Goal: Information Seeking & Learning: Learn about a topic

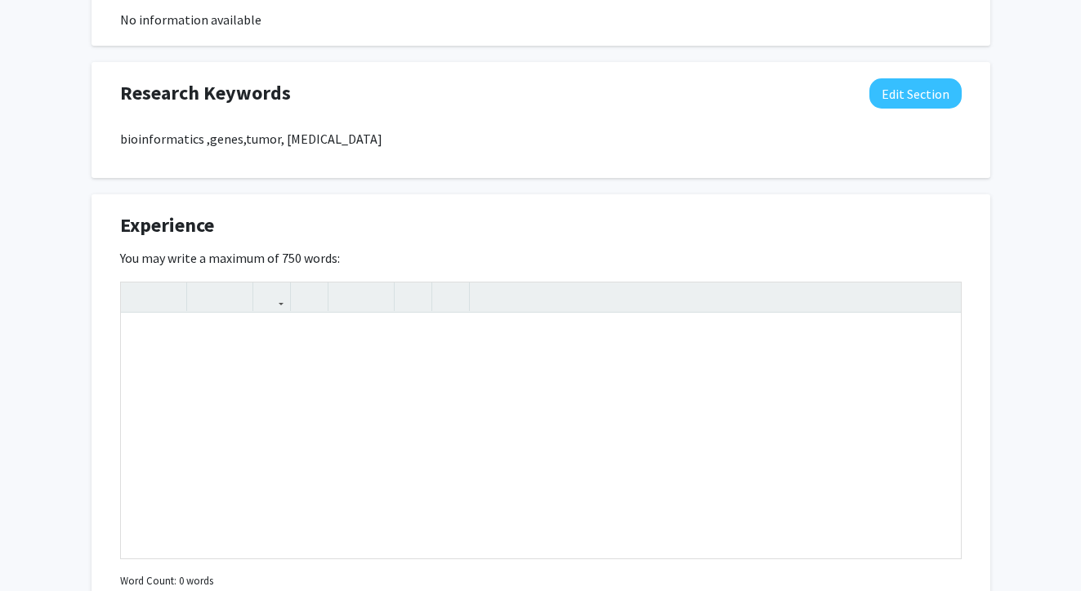
scroll to position [795, 0]
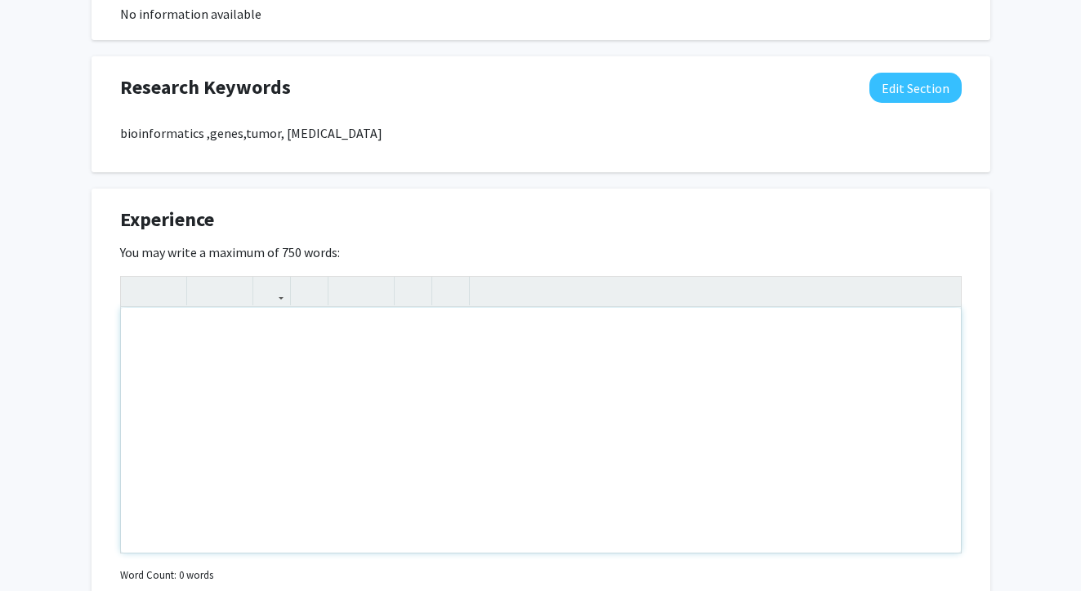
paste div "Note to users with screen readers: Please deactivate our accessibility plugin f…"
type textarea "<p>I worked in the lad for three years during my undergraduate, my project is a…"
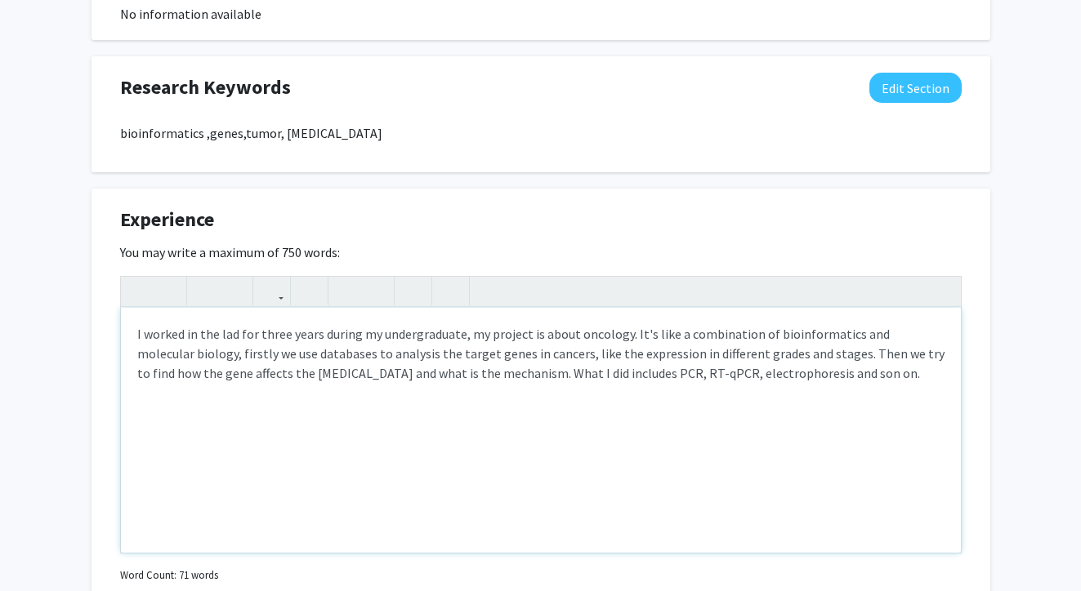
click at [757, 375] on p "I worked in the lad for three years during my undergraduate, my project is abou…" at bounding box center [540, 353] width 807 height 59
type textarea "<p>I worked in the lad for three years during my undergraduate, my project is a…"
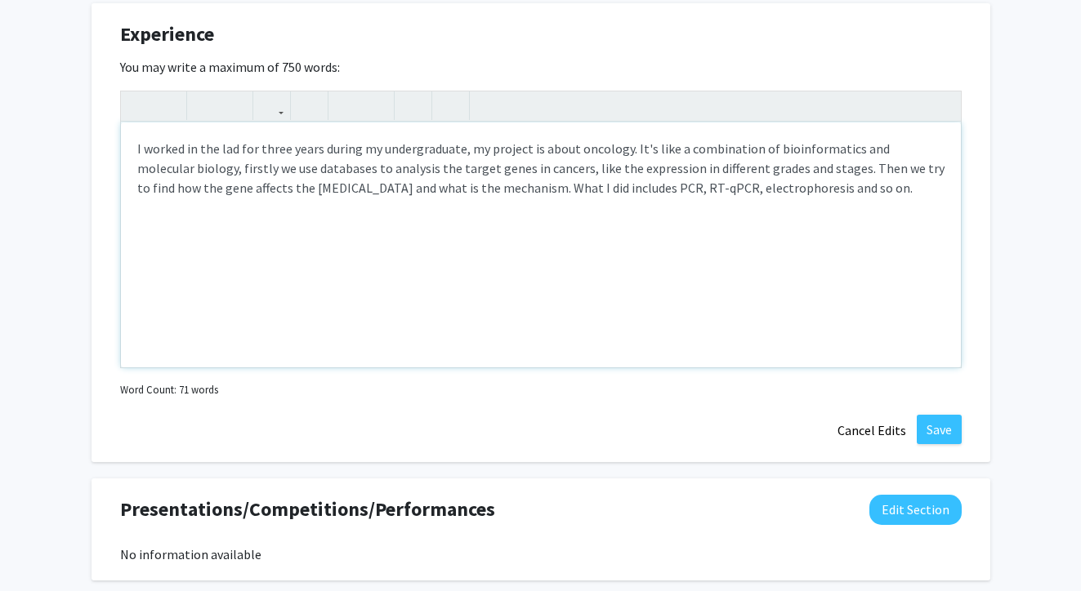
scroll to position [987, 0]
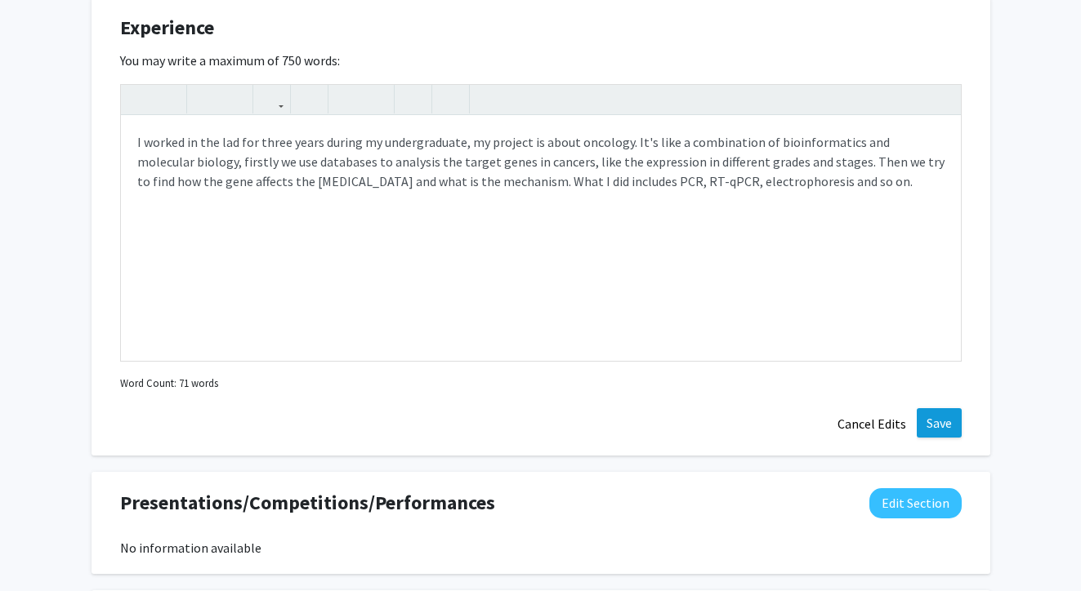
click at [939, 437] on button "Save" at bounding box center [938, 422] width 45 height 29
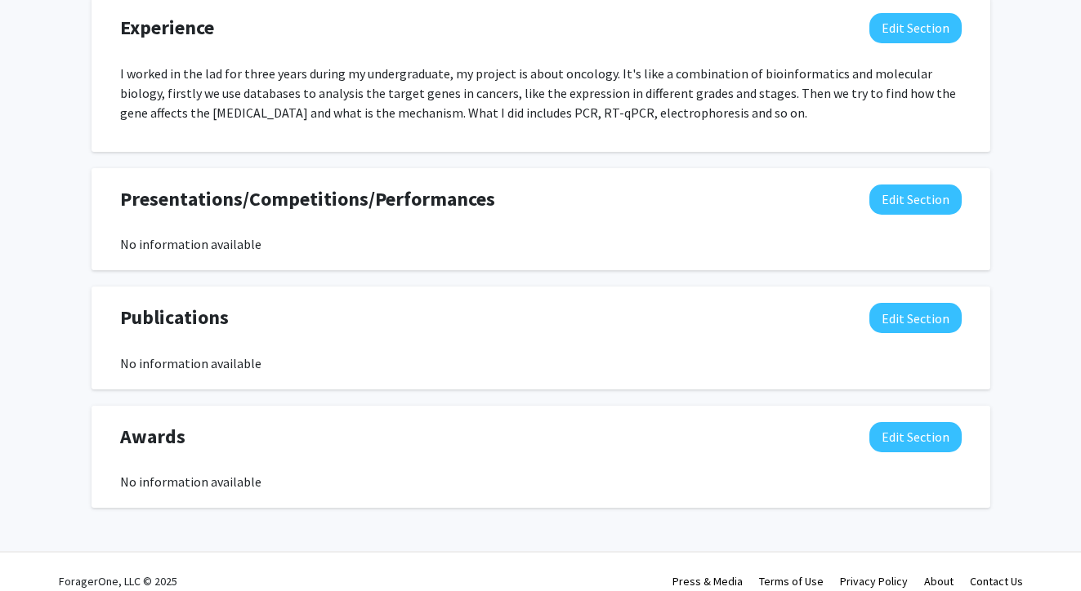
scroll to position [956, 0]
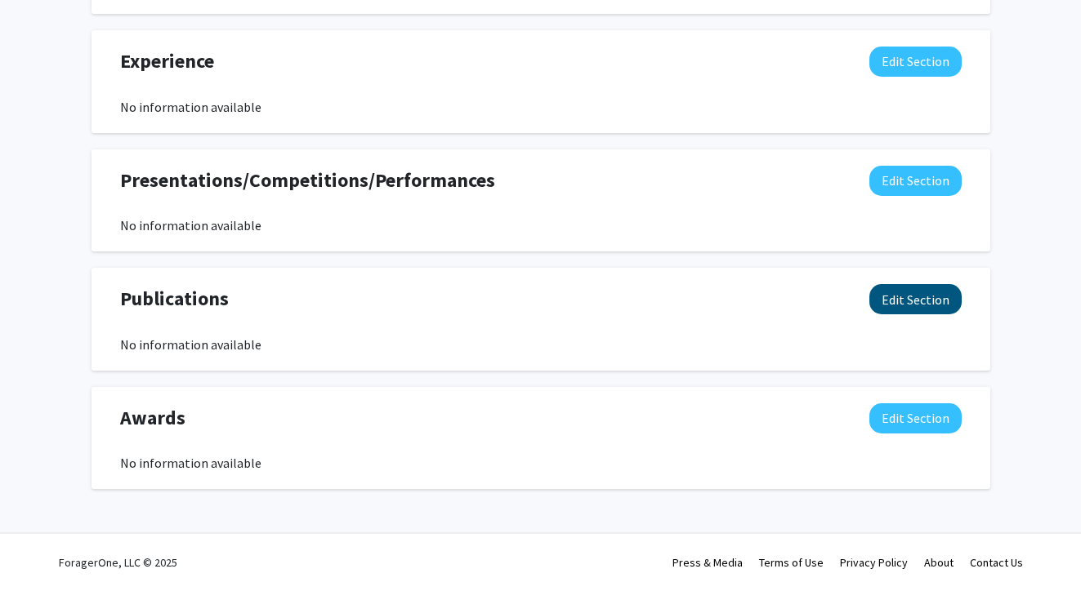
click at [890, 303] on button "Edit Section" at bounding box center [915, 299] width 92 height 30
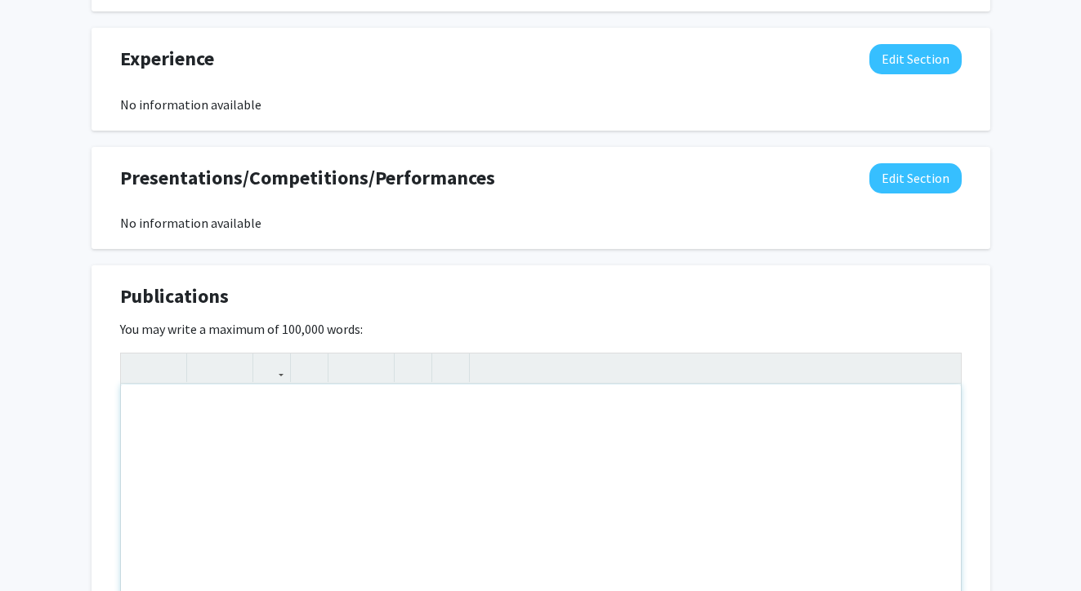
click at [426, 428] on div "Note to users with screen readers: Please deactivate our accessibility plugin f…" at bounding box center [541, 507] width 840 height 245
type textarea "one review about [MEDICAL_DATA] , one article about genes and [MEDICAL_DATA]"
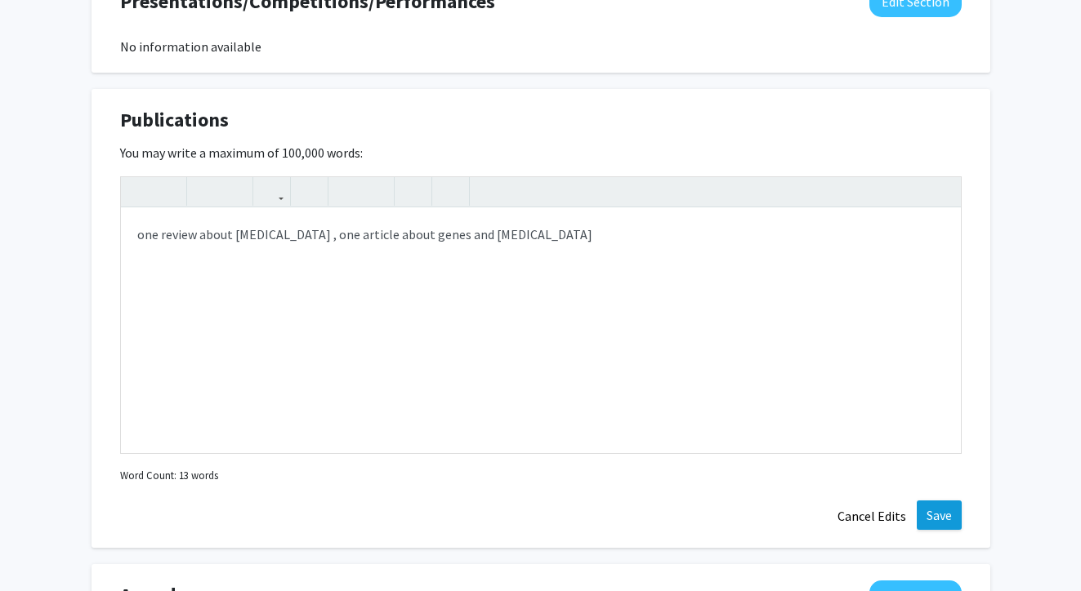
click at [933, 517] on button "Save" at bounding box center [938, 515] width 45 height 29
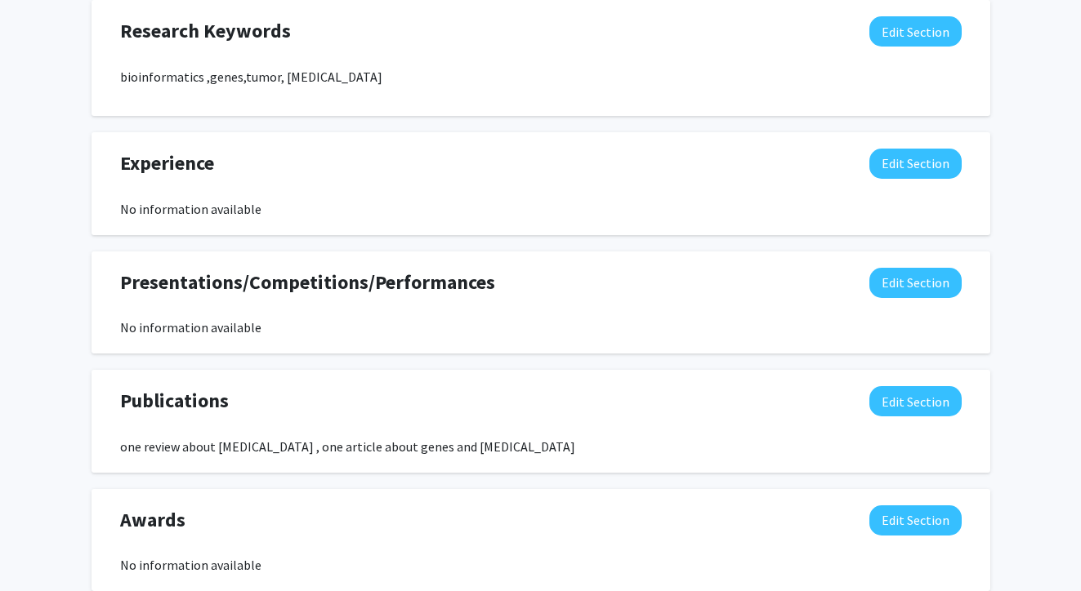
scroll to position [853, 0]
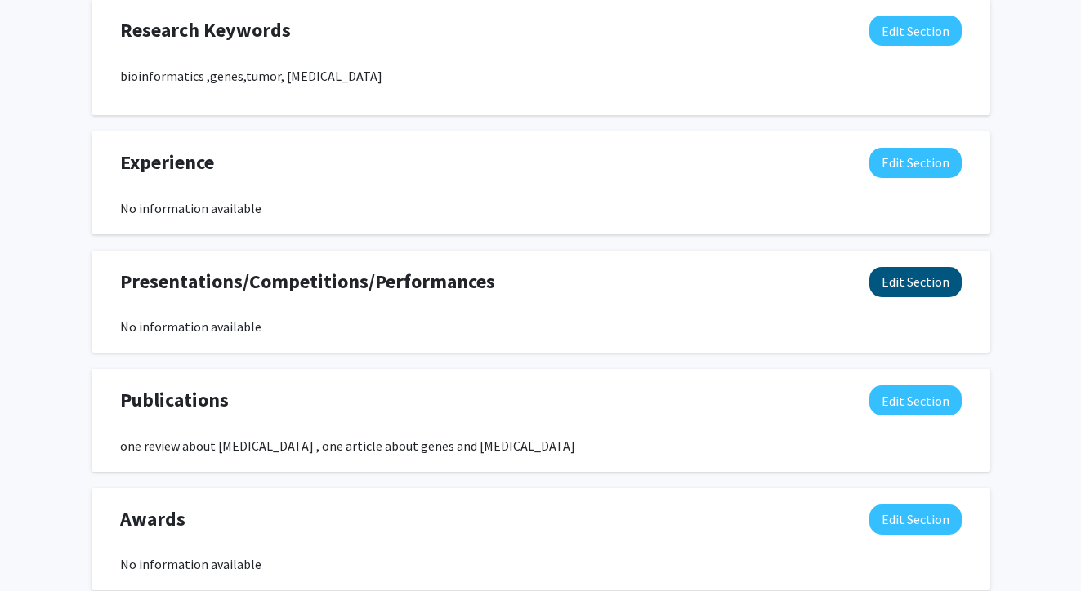
click at [944, 283] on button "Edit Section" at bounding box center [915, 282] width 92 height 30
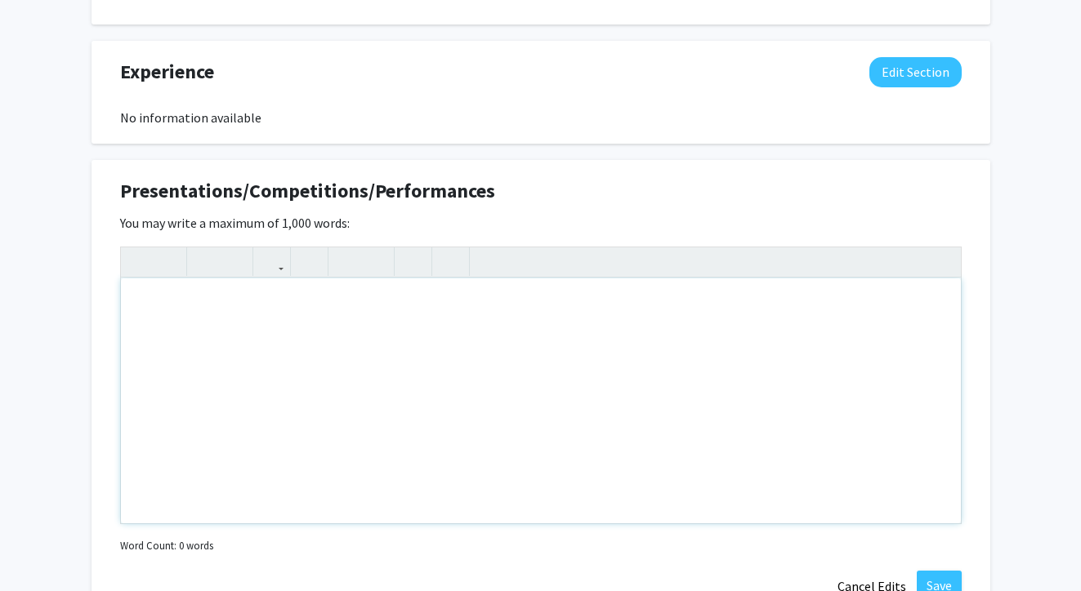
scroll to position [1113, 0]
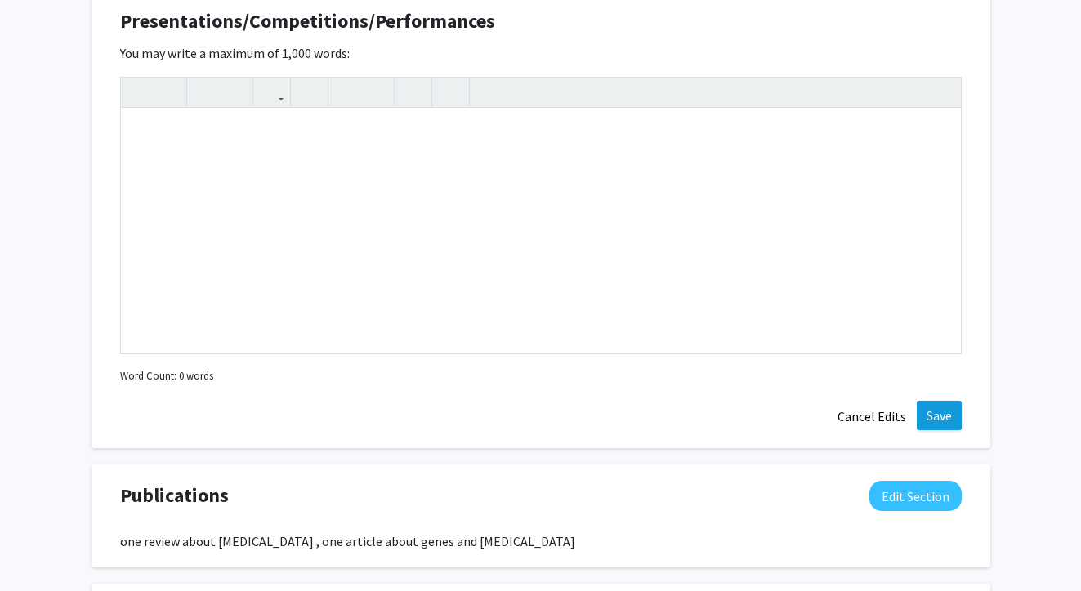
click at [934, 421] on button "Save" at bounding box center [938, 415] width 45 height 29
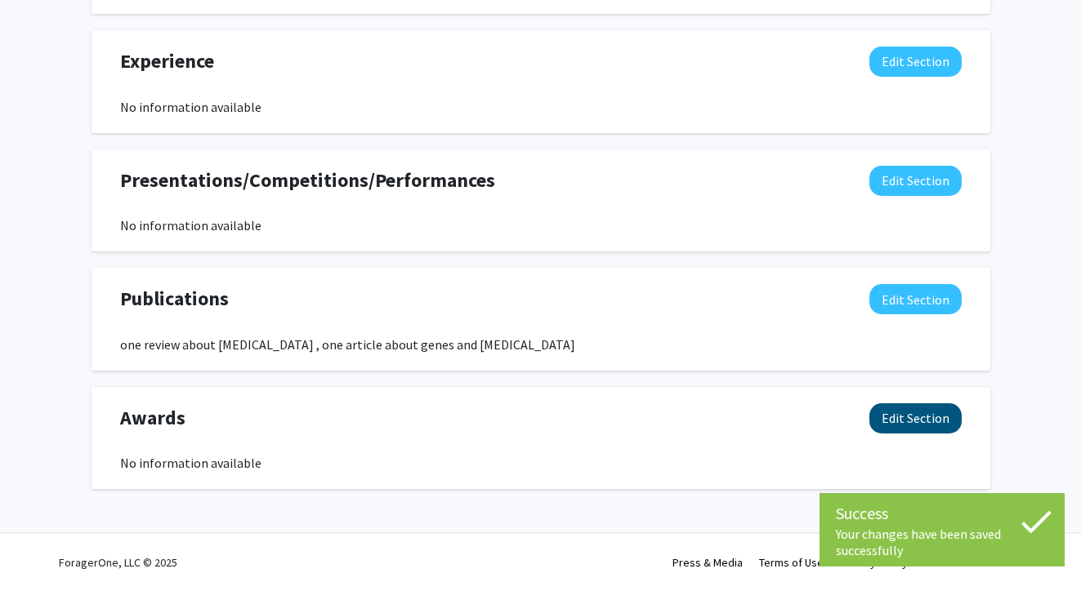
scroll to position [956, 0]
click at [923, 412] on button "Edit Section" at bounding box center [915, 418] width 92 height 30
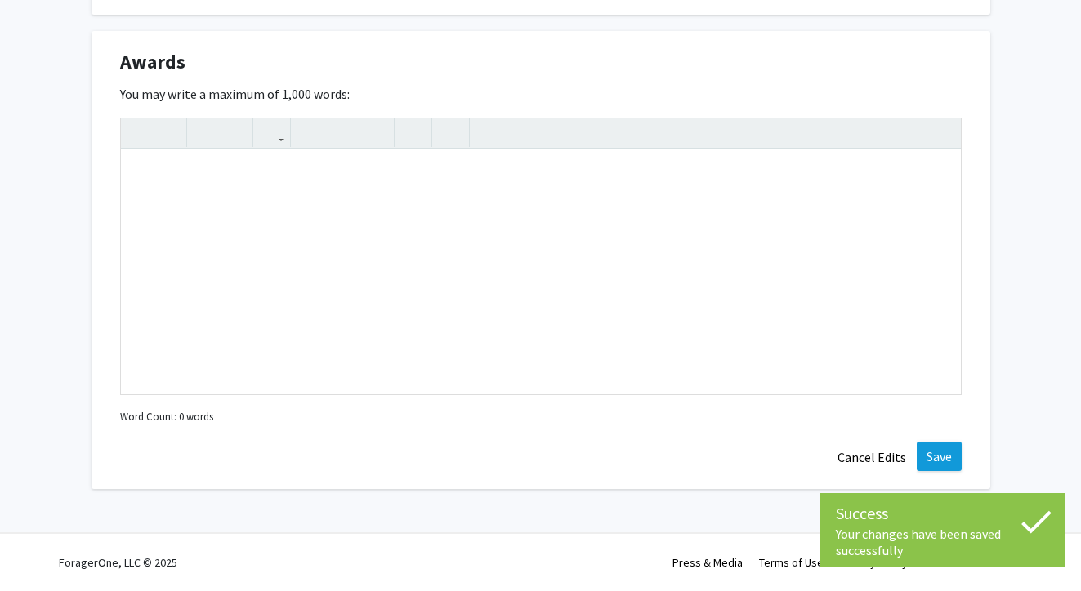
click at [949, 448] on button "Save" at bounding box center [938, 456] width 45 height 29
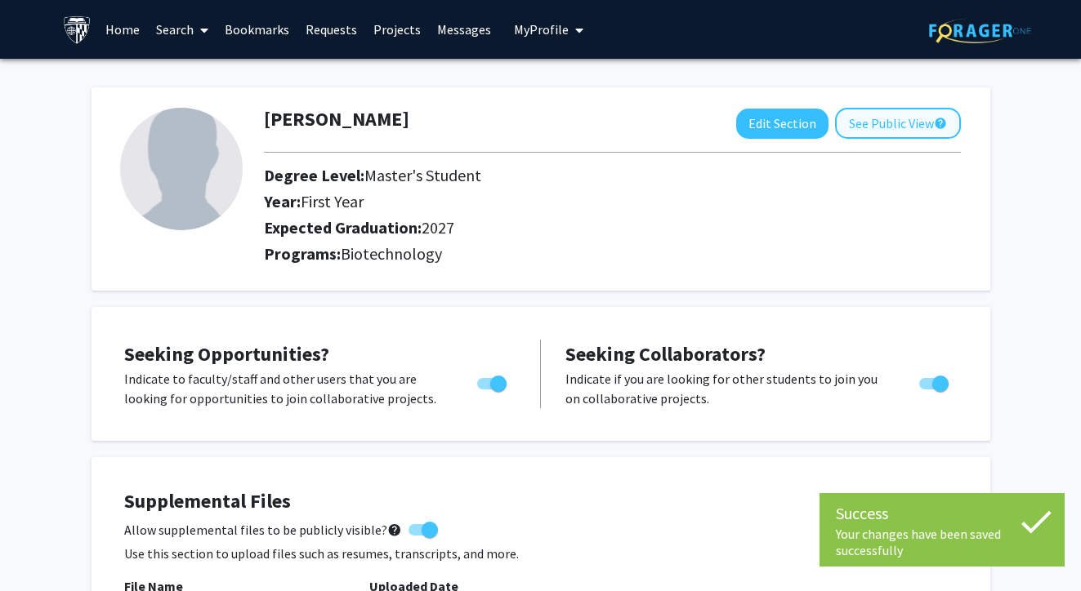
scroll to position [0, 0]
click at [901, 118] on button "See Public View help" at bounding box center [898, 123] width 126 height 31
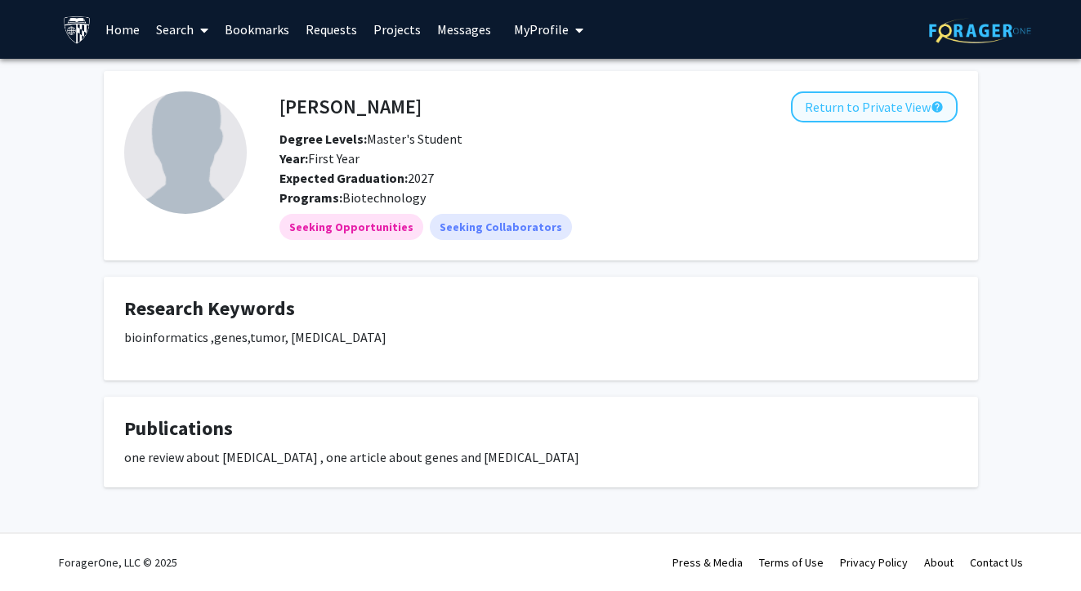
click at [897, 102] on button "Return to Private View help" at bounding box center [874, 106] width 167 height 31
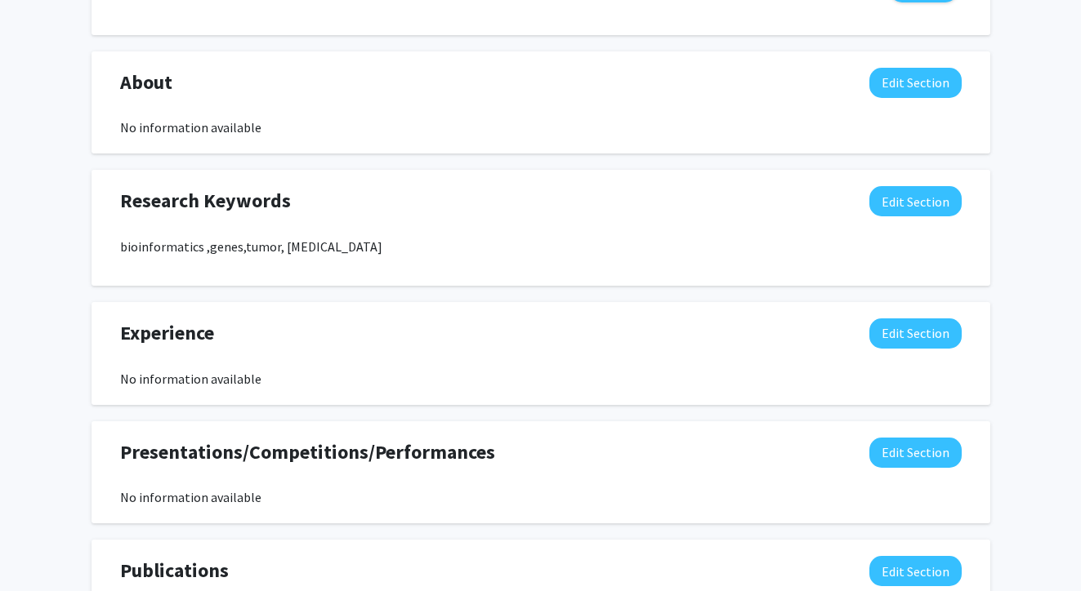
scroll to position [684, 0]
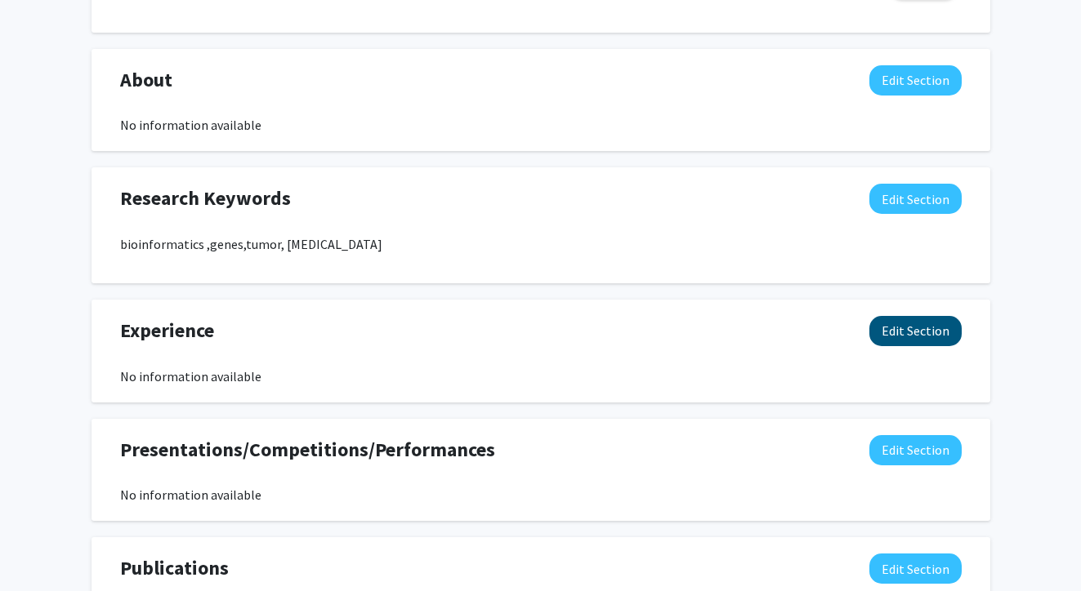
click at [956, 333] on button "Edit Section" at bounding box center [915, 331] width 92 height 30
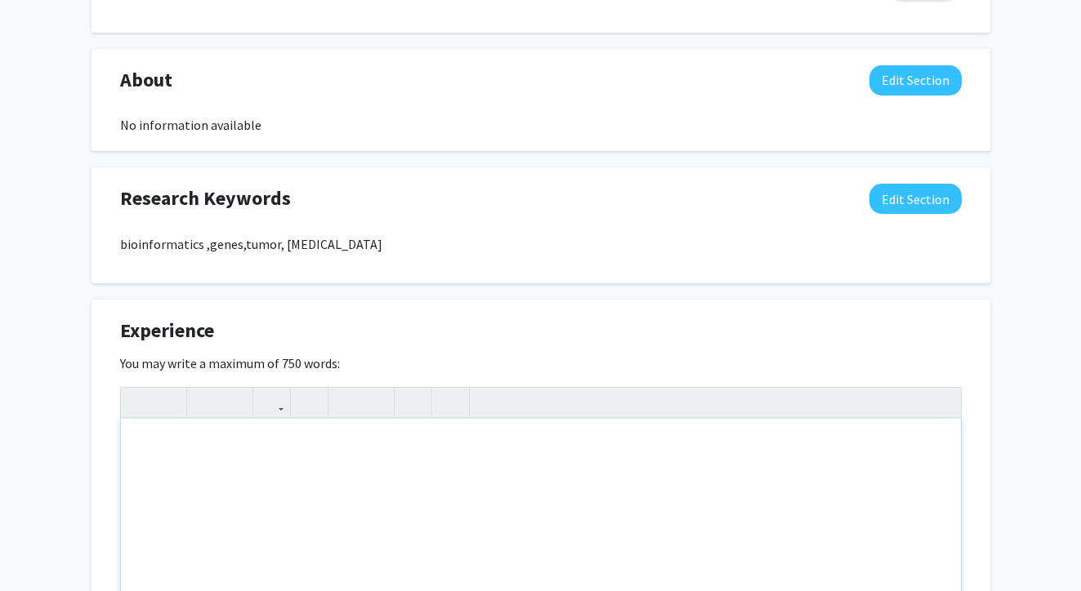
click at [512, 457] on div "Note to users with screen readers: Please deactivate our accessibility plugin f…" at bounding box center [541, 541] width 840 height 245
paste div "Note to users with screen readers: Please deactivate our accessibility plugin f…"
type textarea "<p>I worked in the lad for three years during my undergraduate, my project is a…"
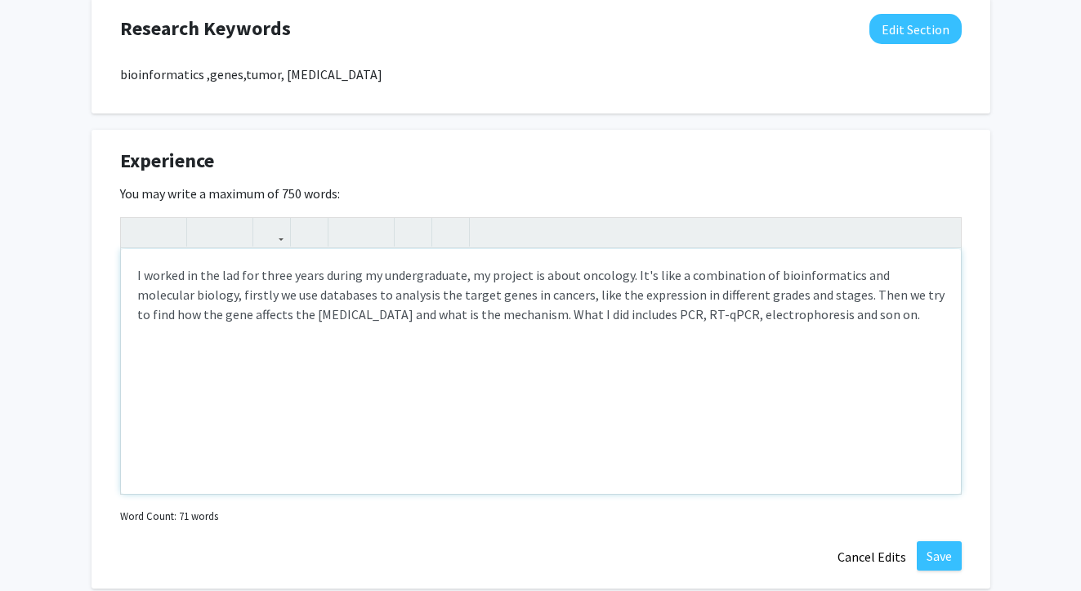
scroll to position [862, 0]
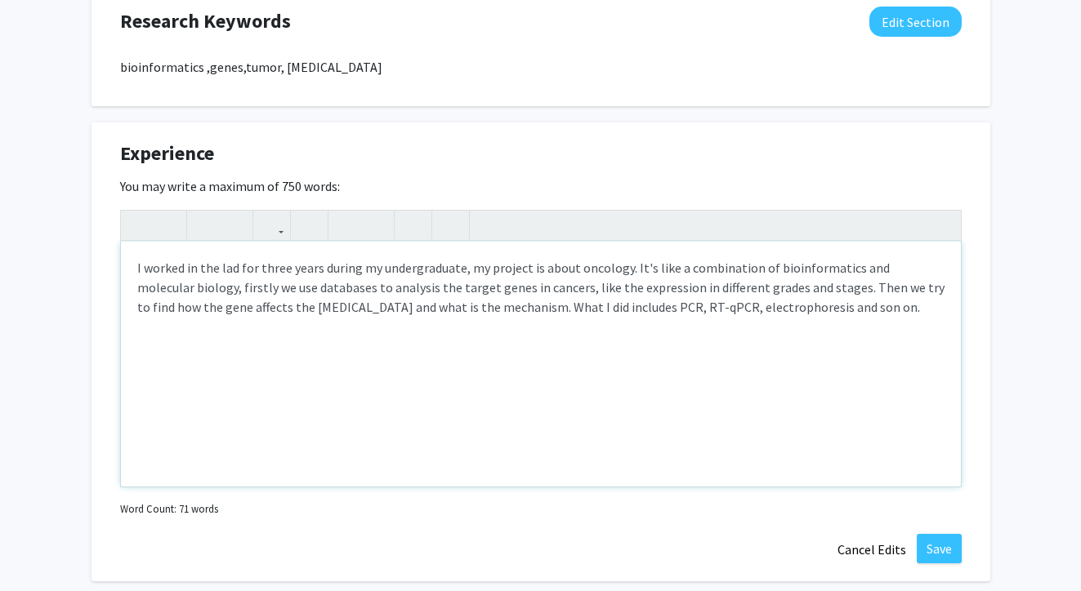
click at [756, 315] on p "I worked in the lad for three years during my undergraduate, my project is abou…" at bounding box center [540, 287] width 807 height 59
type textarea "<p>I worked in the lad for three years during my undergraduate, my project is a…"
click at [938, 550] on button "Save" at bounding box center [938, 548] width 45 height 29
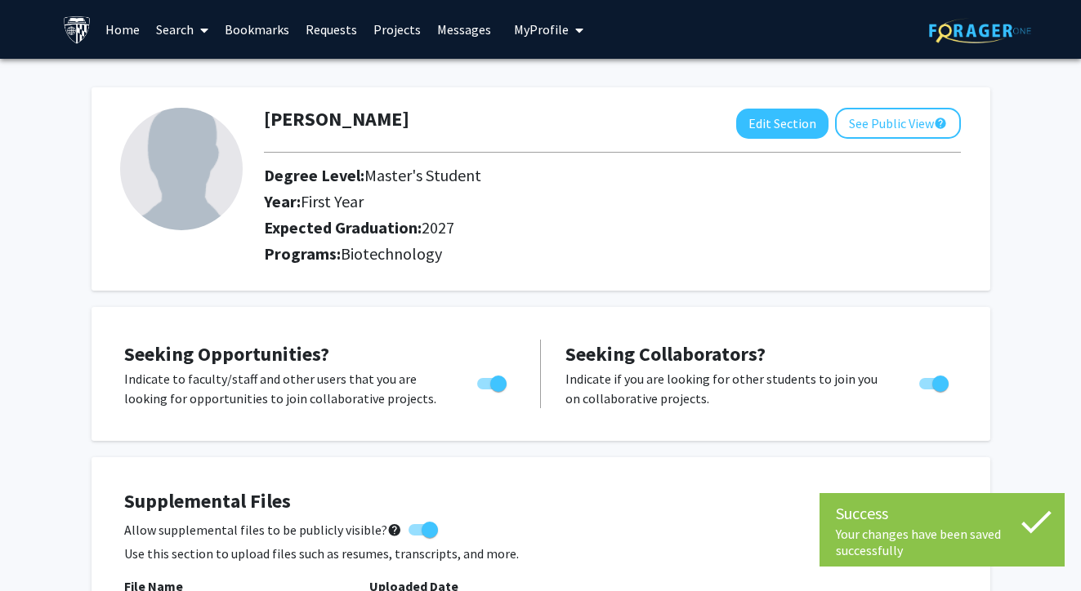
scroll to position [0, 0]
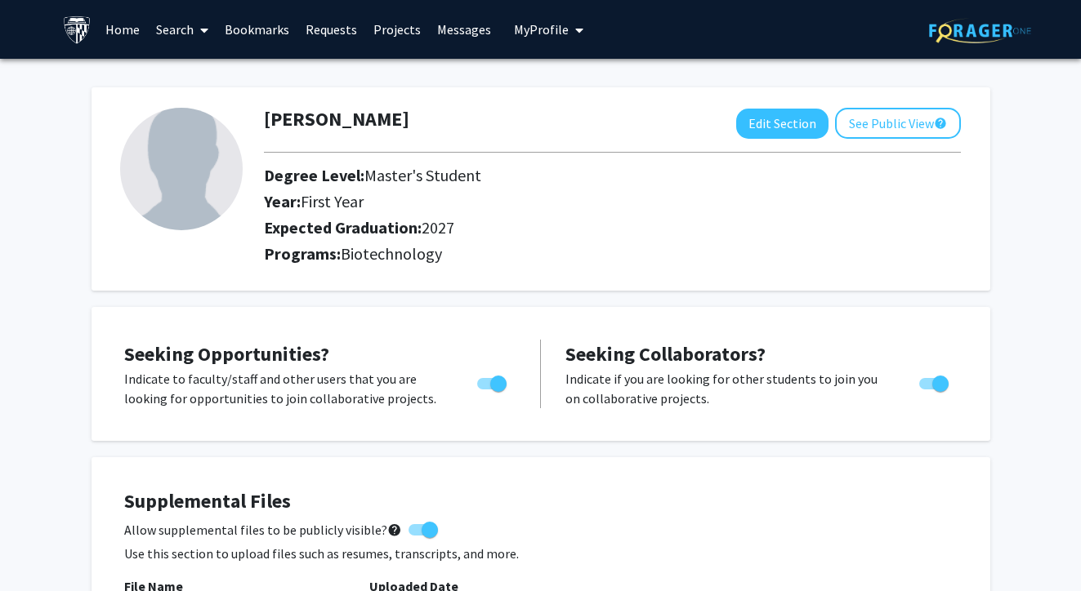
click at [122, 33] on link "Home" at bounding box center [122, 29] width 51 height 57
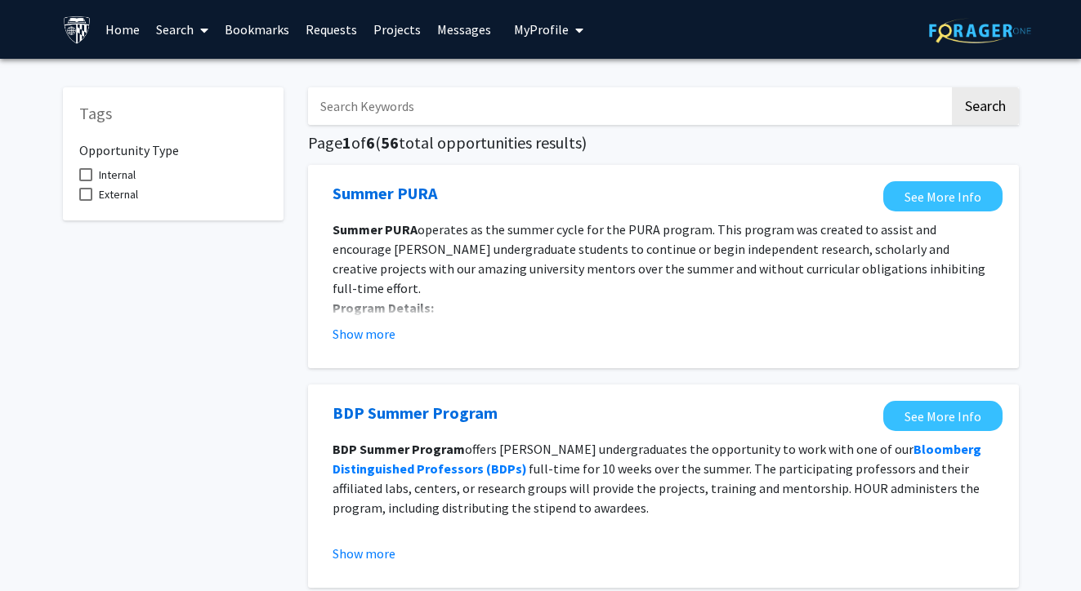
click at [367, 105] on input "Search Keywords" at bounding box center [628, 106] width 641 height 38
type input "bioinformatics"
click at [983, 109] on button "Search" at bounding box center [984, 106] width 67 height 38
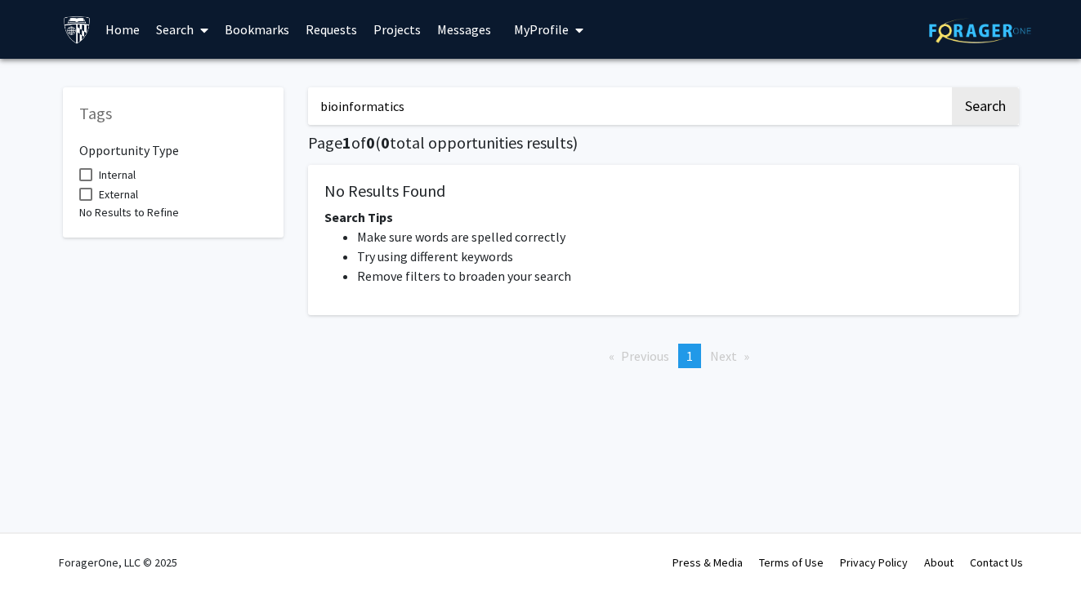
click at [87, 178] on span at bounding box center [85, 174] width 13 height 13
click at [86, 181] on input "Internal" at bounding box center [85, 181] width 1 height 1
checkbox input "true"
click at [81, 196] on span at bounding box center [85, 194] width 13 height 13
click at [85, 201] on input "External" at bounding box center [85, 201] width 1 height 1
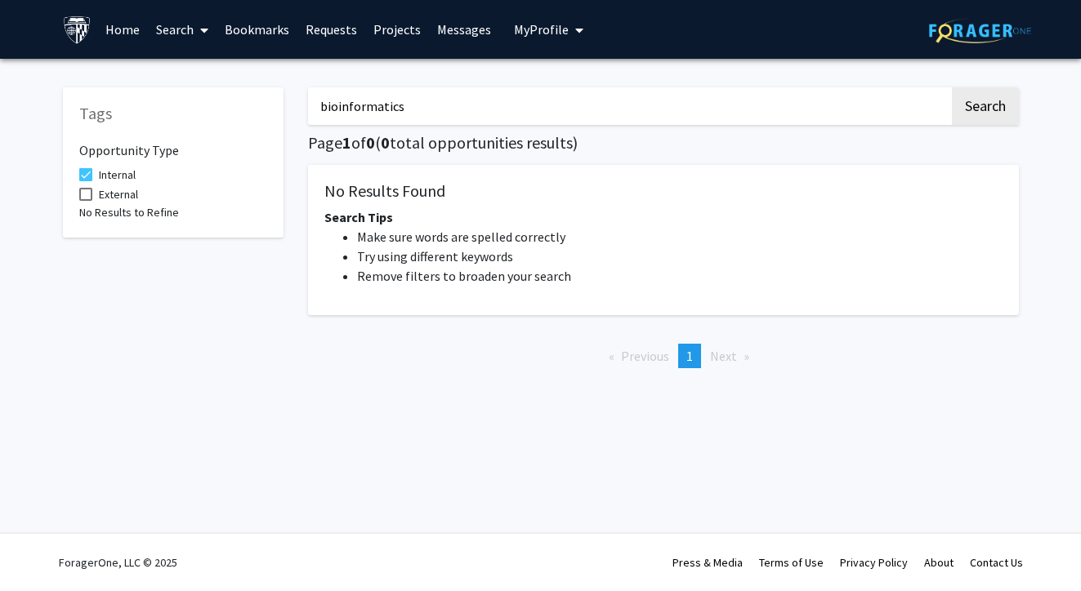
checkbox input "true"
